Goal: Navigation & Orientation: Go to known website

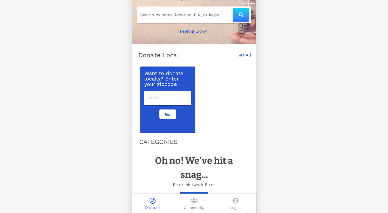
scroll to position [63, 0]
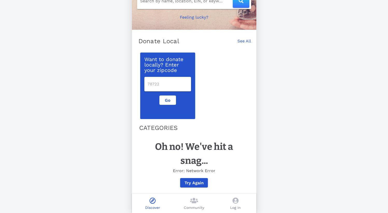
click at [238, 201] on icon at bounding box center [235, 201] width 6 height 6
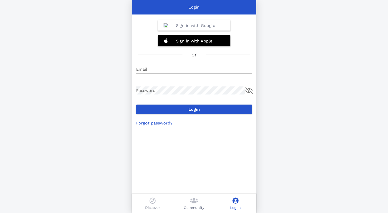
type input "[EMAIL_ADDRESS][DOMAIN_NAME]"
